Goal: Information Seeking & Learning: Find contact information

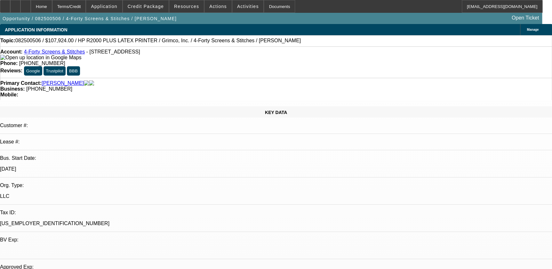
select select "0"
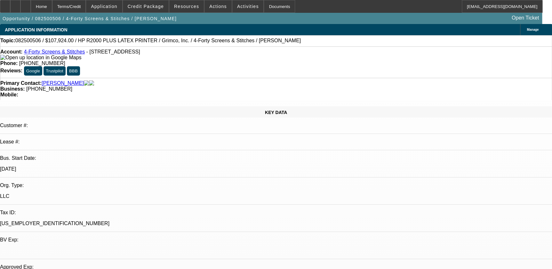
select select "0.1"
select select "0"
select select "0.1"
select select "1"
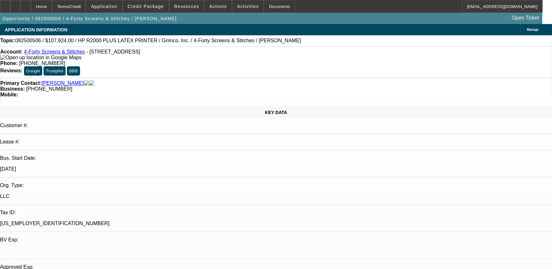
select select "1"
select select "6"
select select "1"
select select "4"
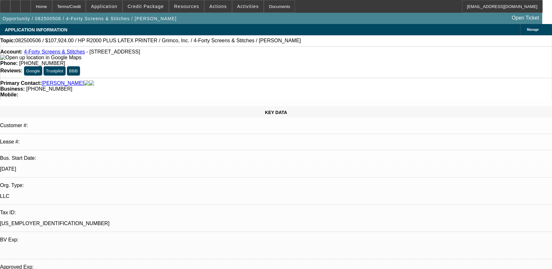
select select "1"
select select "4"
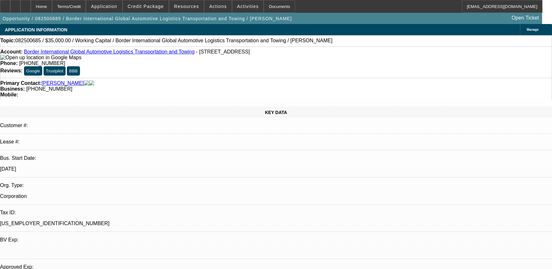
select select "0"
select select "2"
select select "0"
select select "6"
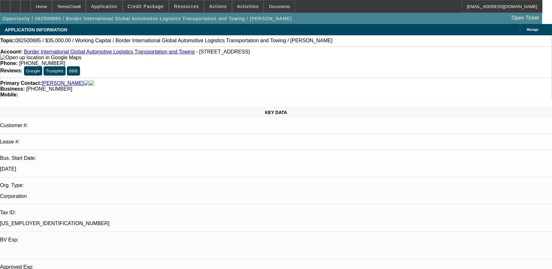
select select "0"
select select "2"
select select "0"
select select "6"
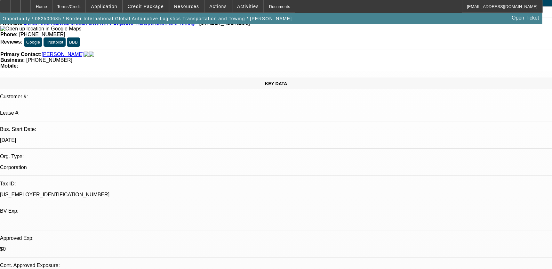
scroll to position [116, 0]
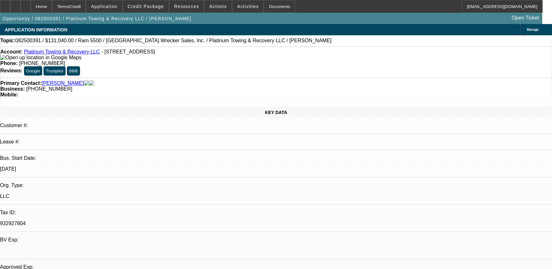
select select "0.1"
select select "0"
select select "0.1"
select select "0"
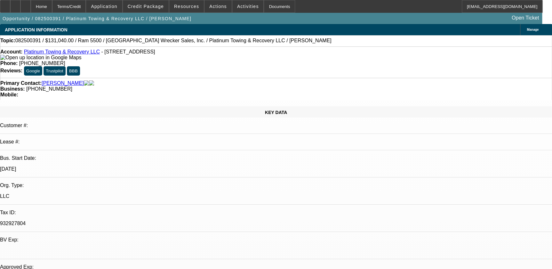
select select "0"
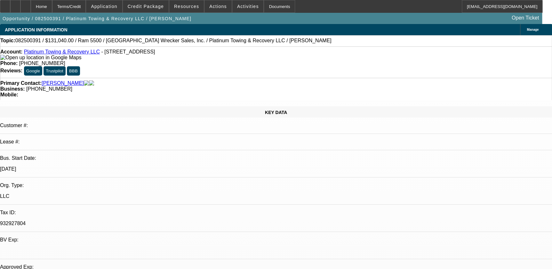
select select "0"
select select "1"
select select "2"
select select "6"
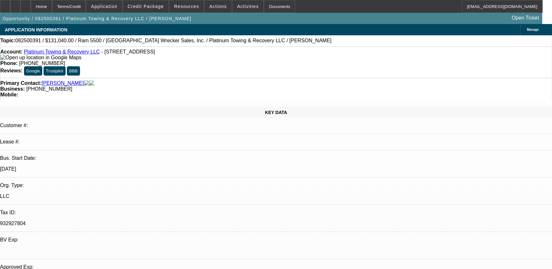
select select "1"
select select "2"
select select "6"
select select "1"
select select "2"
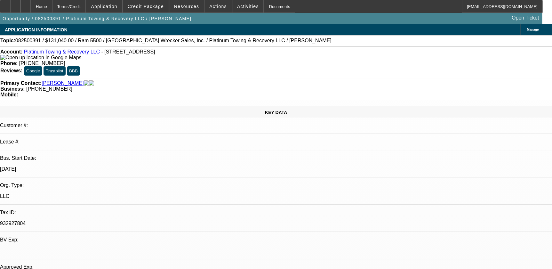
select select "6"
select select "1"
select select "2"
select select "6"
drag, startPoint x: 204, startPoint y: 54, endPoint x: 252, endPoint y: 51, distance: 47.8
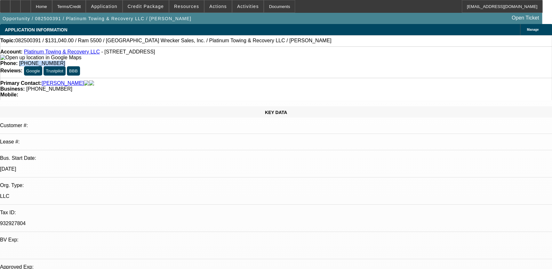
click at [252, 61] on div "Phone: (256) 387-0627" at bounding box center [276, 64] width 552 height 6
copy span "(256) 387-0627"
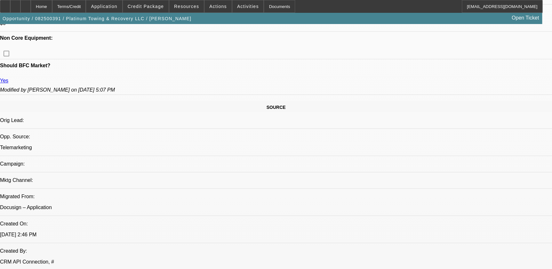
scroll to position [233, 0]
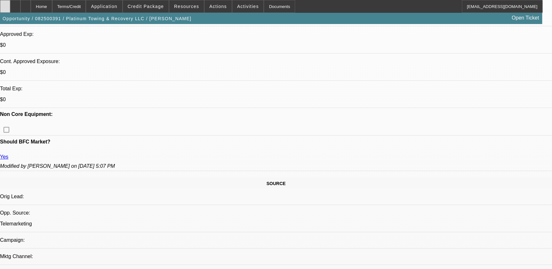
click at [5, 4] on icon at bounding box center [5, 4] width 0 height 0
